Goal: Find specific page/section: Find specific page/section

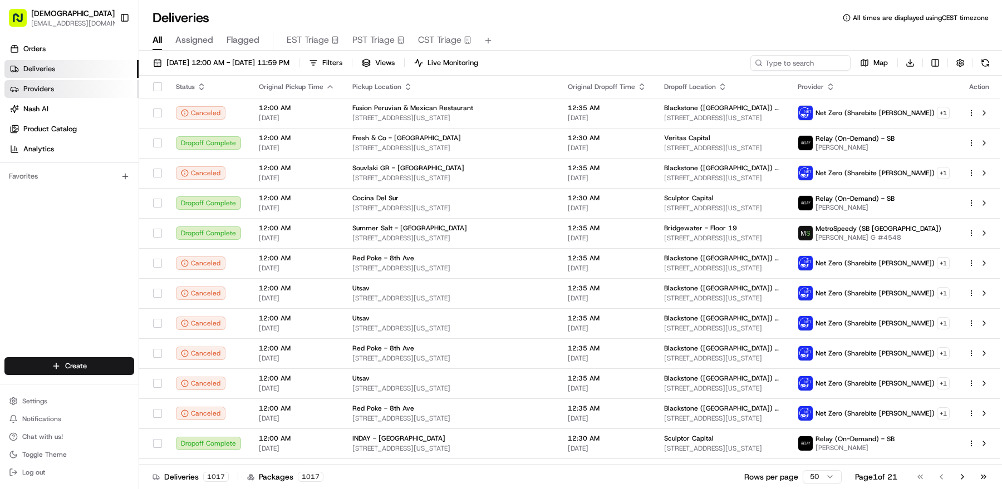
click at [76, 83] on link "Providers" at bounding box center [71, 89] width 134 height 18
